Goal: Task Accomplishment & Management: Manage account settings

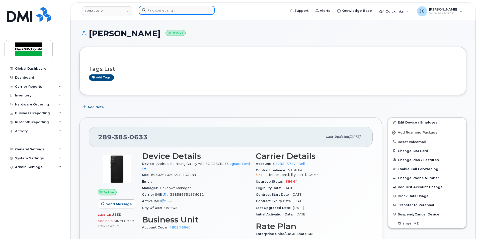
drag, startPoint x: 0, startPoint y: 0, endPoint x: 151, endPoint y: 8, distance: 151.3
click at [151, 8] on input at bounding box center [177, 10] width 76 height 9
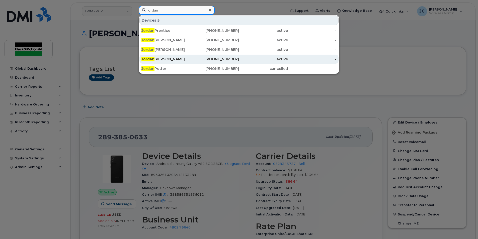
type input "jordan"
click at [166, 59] on div "Jordan Van Esterik" at bounding box center [165, 59] width 49 height 5
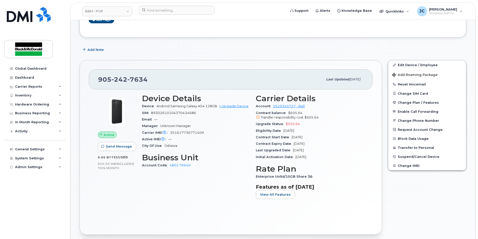
scroll to position [75, 0]
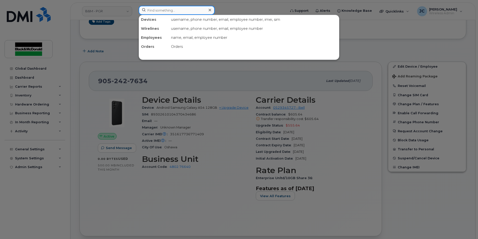
click at [153, 13] on input at bounding box center [177, 10] width 76 height 9
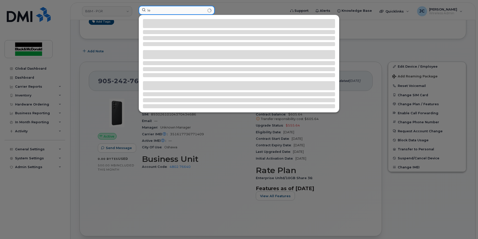
type input "l"
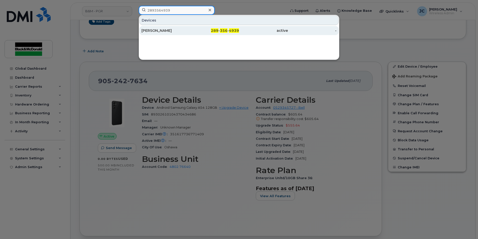
type input "2893564939"
click at [205, 29] on div "289 - 356 - 4939" at bounding box center [214, 30] width 49 height 5
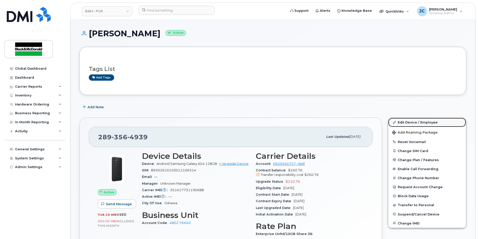
click at [398, 122] on link "Edit Device / Employee" at bounding box center [427, 122] width 78 height 9
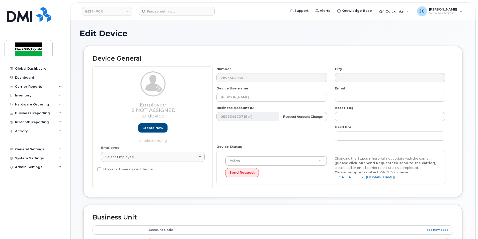
select select "91357"
drag, startPoint x: 202, startPoint y: 91, endPoint x: 132, endPoint y: 90, distance: 70.2
click at [133, 90] on div "Employee Is not assigned to device Create new or select existing Employee Selec…" at bounding box center [272, 128] width 360 height 122
type input "l"
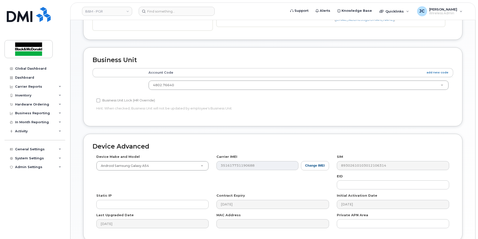
scroll to position [201, 0]
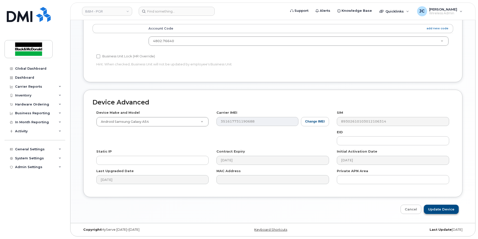
type input "[PERSON_NAME]"
click at [434, 208] on input "Update Device" at bounding box center [440, 209] width 35 height 9
type input "Saving..."
